Goal: Check status: Check status

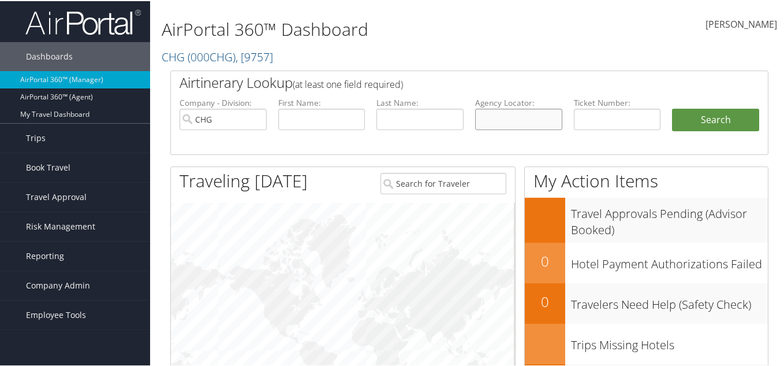
click at [529, 112] on input "text" at bounding box center [518, 117] width 87 height 21
paste input "D81RRQ"
type input "D81RRQ"
click at [255, 117] on input "CHG" at bounding box center [223, 117] width 87 height 21
click at [703, 112] on button "Search" at bounding box center [715, 118] width 87 height 23
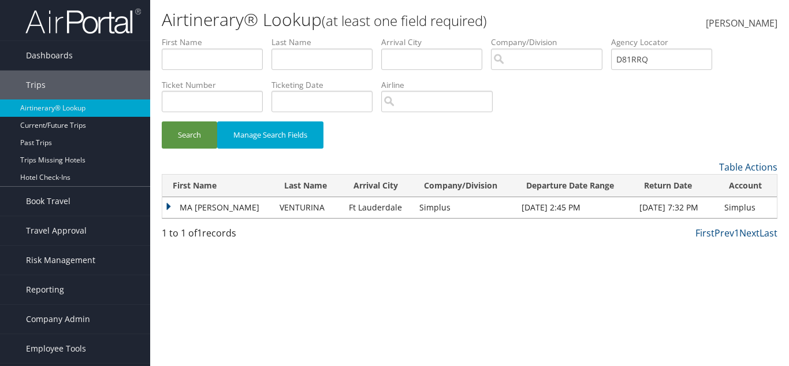
click at [172, 206] on td "MA MICHELLE RIVERA" at bounding box center [217, 207] width 111 height 21
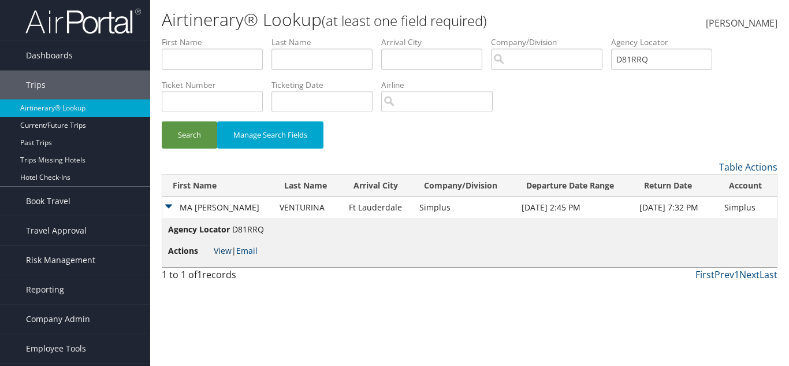
click at [226, 247] on link "View" at bounding box center [223, 250] width 18 height 11
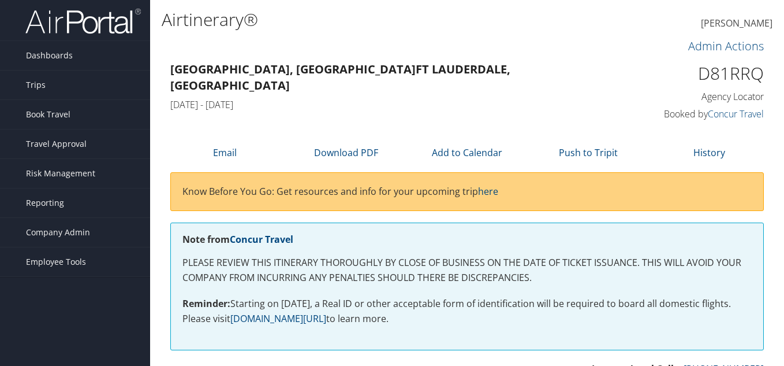
scroll to position [578, 0]
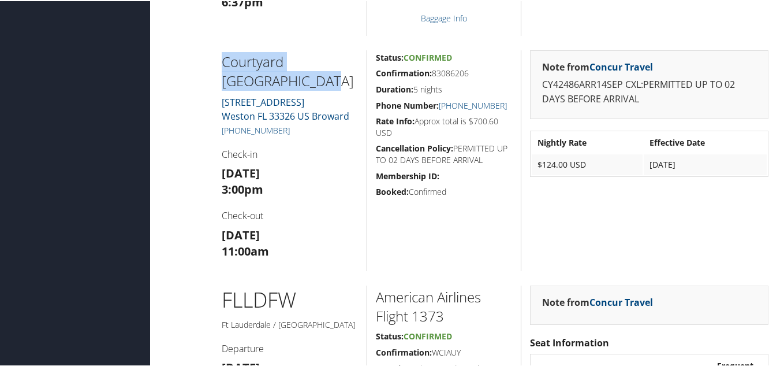
drag, startPoint x: 300, startPoint y: 77, endPoint x: 221, endPoint y: 53, distance: 83.5
click at [221, 53] on div "Courtyard Weston Marriott 2000 N COMMERCE PKWY Weston FL 33326 US Broward +1 (9…" at bounding box center [290, 159] width 154 height 221
copy h2 "Courtyard Weston Marriott"
